Goal: Information Seeking & Learning: Learn about a topic

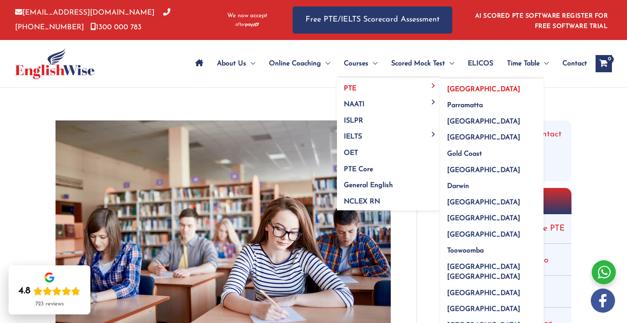
click at [452, 89] on span "[GEOGRAPHIC_DATA]" at bounding box center [483, 89] width 73 height 7
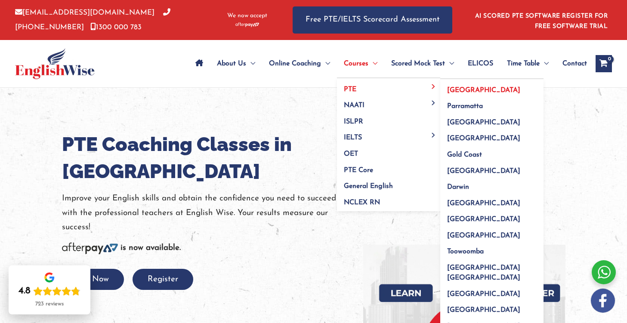
click at [346, 88] on span "PTE" at bounding box center [350, 89] width 12 height 7
